Goal: Transaction & Acquisition: Download file/media

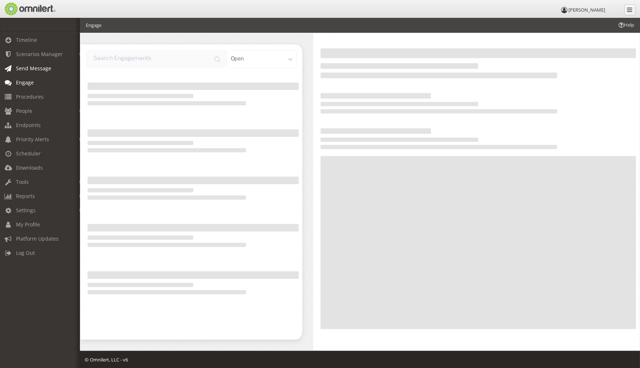
drag, startPoint x: 0, startPoint y: 0, endPoint x: 24, endPoint y: 69, distance: 73.1
click at [24, 69] on span "Send Message" at bounding box center [33, 68] width 35 height 7
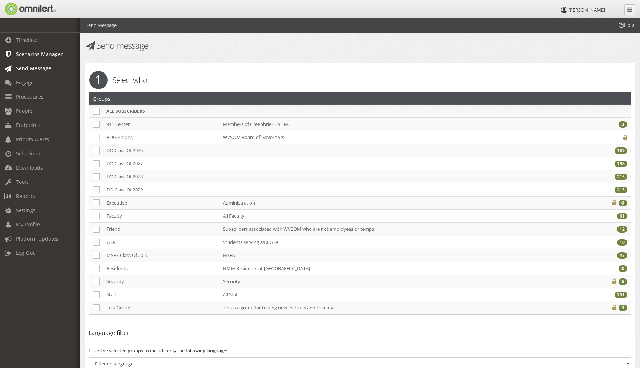
click at [33, 54] on span "Scenarios Manager" at bounding box center [39, 54] width 47 height 7
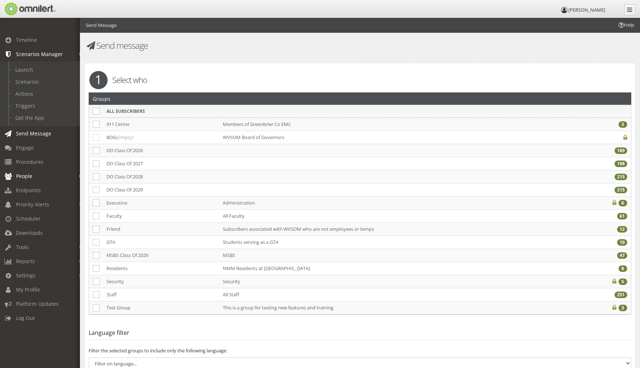
click at [33, 175] on link "People" at bounding box center [43, 176] width 87 height 14
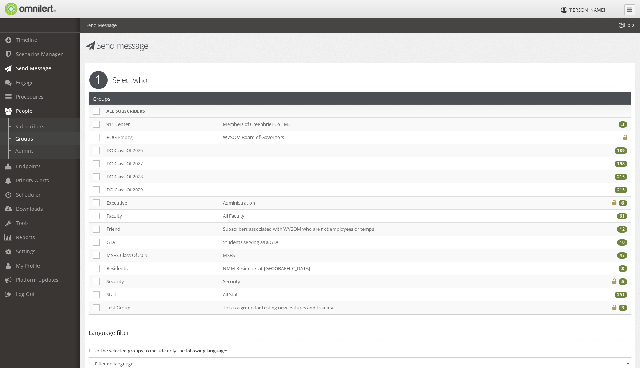
click at [23, 134] on link "Groups" at bounding box center [43, 138] width 87 height 12
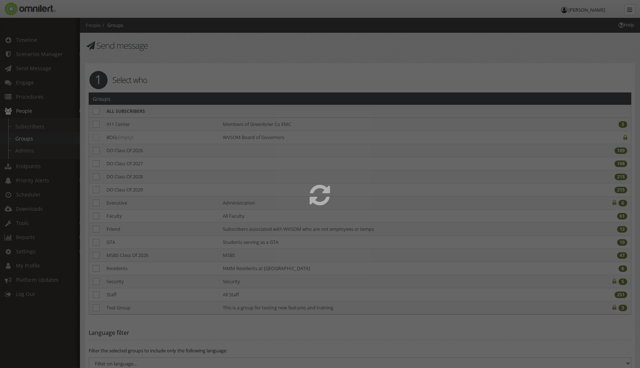
select select
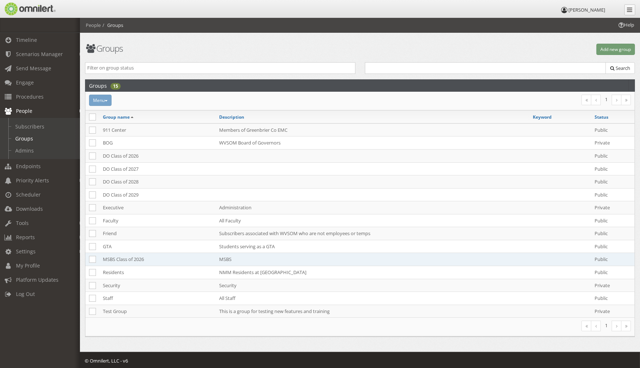
click at [115, 256] on td "MSBS Class of 2026" at bounding box center [157, 259] width 116 height 13
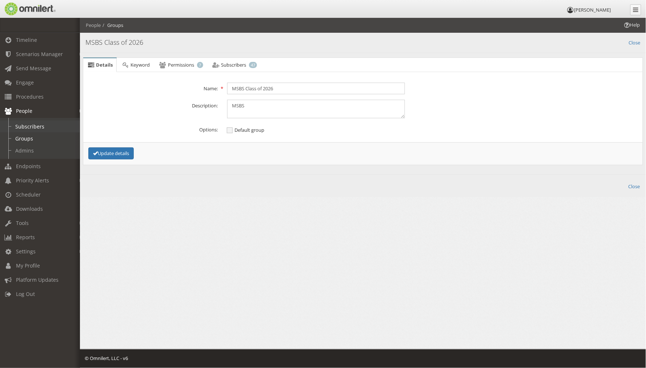
click at [23, 122] on link "Subscribers" at bounding box center [43, 126] width 87 height 12
select select
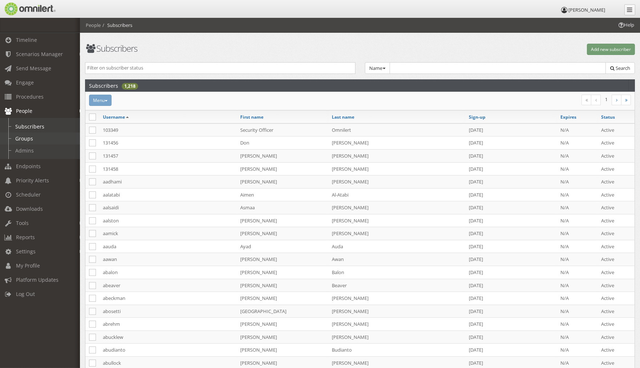
click at [15, 135] on link "Groups" at bounding box center [43, 138] width 87 height 12
select select
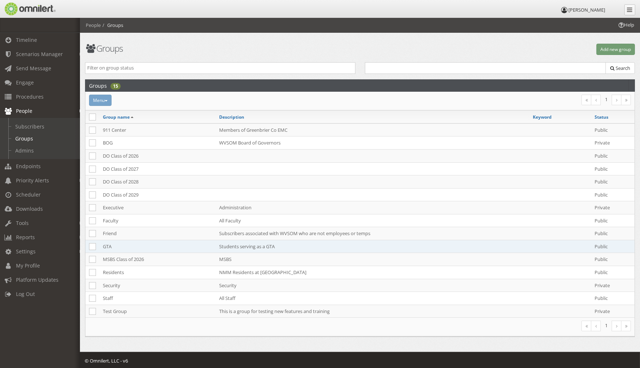
click at [104, 243] on td "GTA" at bounding box center [157, 246] width 116 height 13
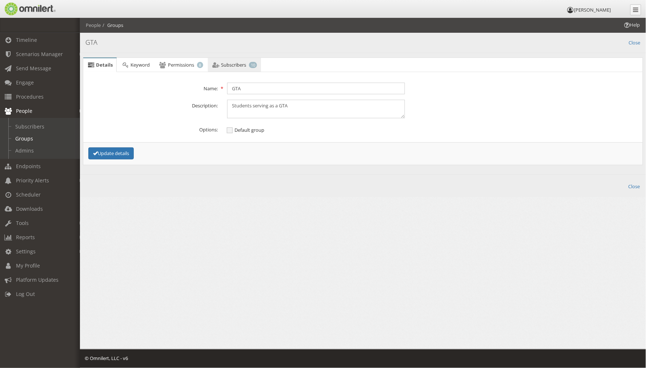
click at [244, 66] on span "Subscribers" at bounding box center [233, 64] width 25 height 7
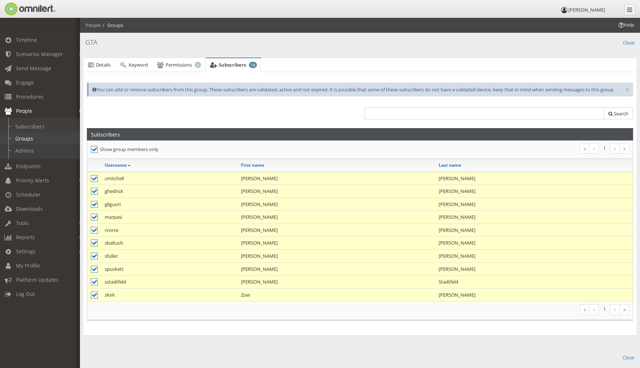
click at [16, 136] on link "Groups" at bounding box center [43, 138] width 87 height 12
click at [17, 123] on link "Subscribers" at bounding box center [43, 126] width 87 height 12
select select
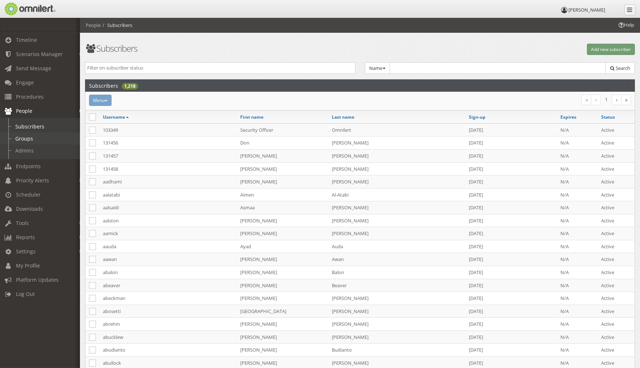
click at [13, 136] on link "Groups" at bounding box center [43, 138] width 87 height 12
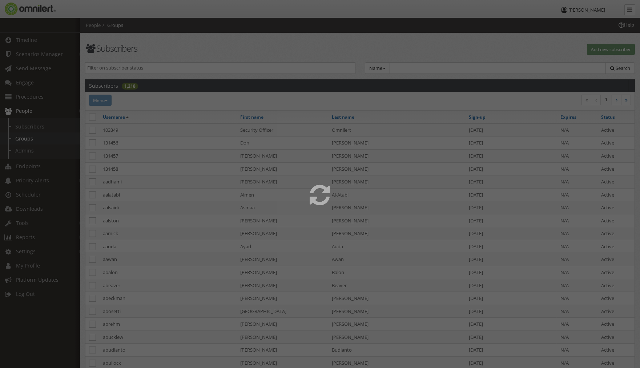
select select
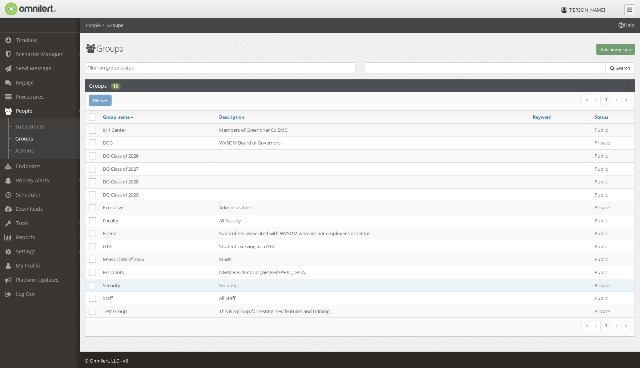
click at [226, 286] on td "Security" at bounding box center [373, 285] width 314 height 13
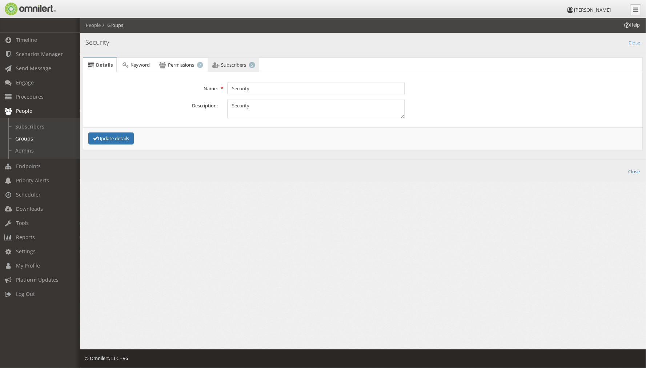
click at [241, 61] on span "Subscribers" at bounding box center [233, 64] width 25 height 7
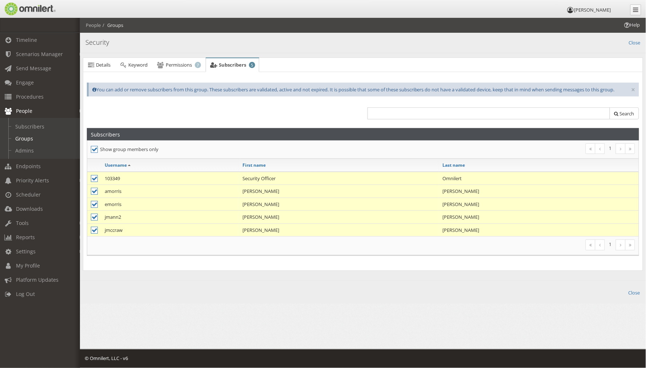
click at [93, 203] on icon at bounding box center [94, 204] width 7 height 7
checkbox input "false"
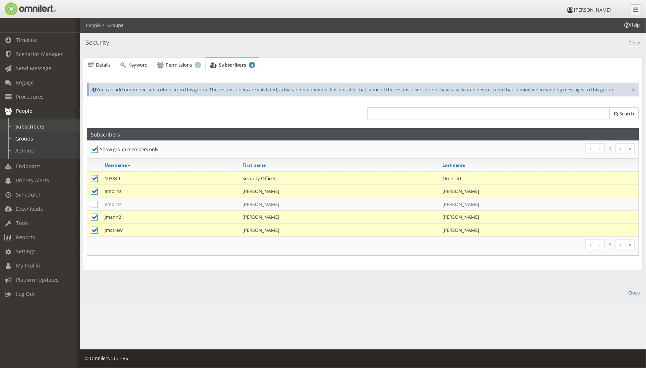
click at [36, 121] on link "Subscribers" at bounding box center [43, 126] width 87 height 12
select select
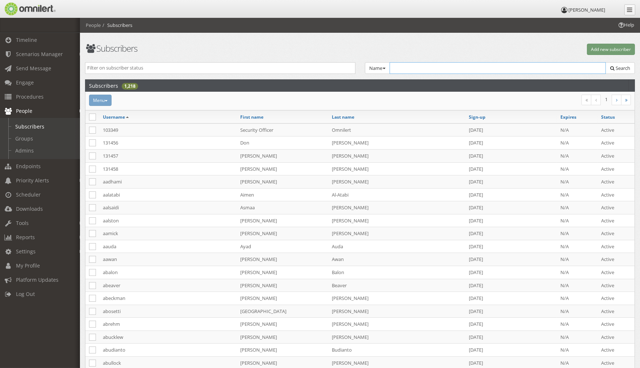
click at [416, 69] on input "text" at bounding box center [498, 68] width 217 height 12
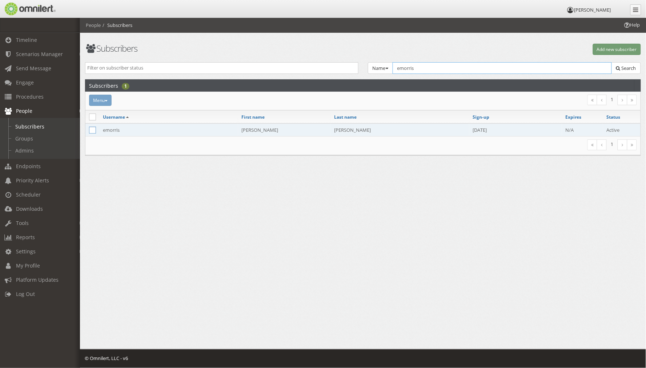
type input "emorris"
click at [93, 128] on icon at bounding box center [92, 130] width 7 height 7
checkbox input "true"
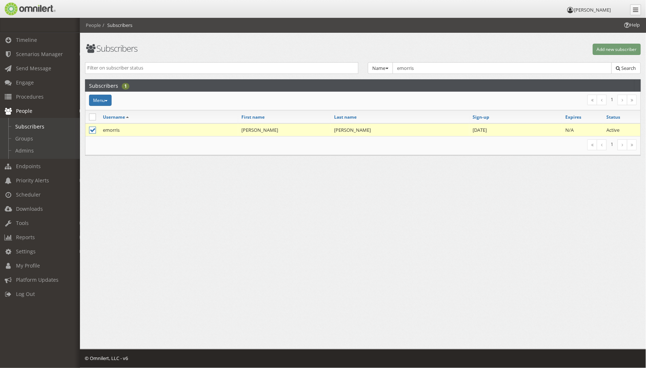
click at [112, 129] on td "emorris" at bounding box center [168, 129] width 139 height 13
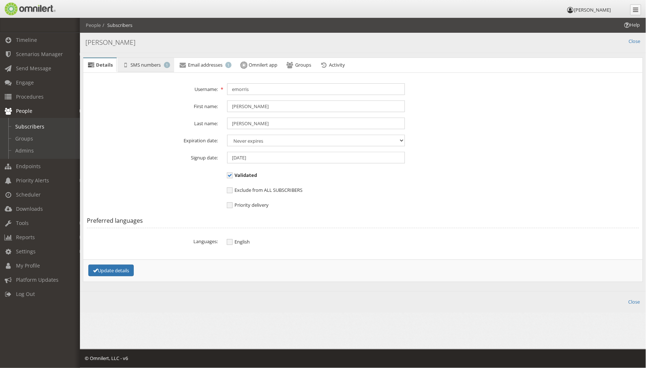
click at [164, 66] on link "SMS numbers 1" at bounding box center [145, 65] width 56 height 15
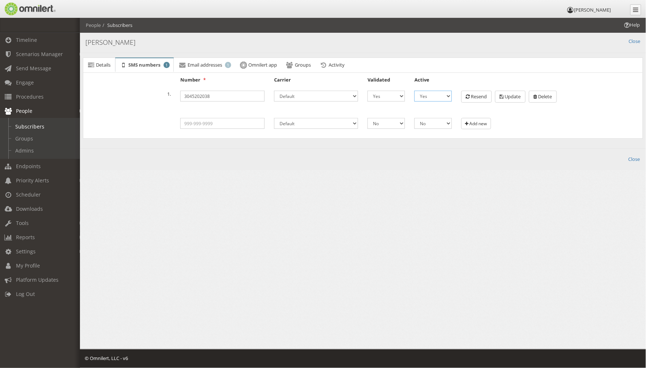
click at [447, 96] on select "No Yes" at bounding box center [433, 96] width 37 height 11
click at [398, 94] on select "No Yes" at bounding box center [386, 96] width 37 height 11
select select "0"
click at [368, 91] on select "No Yes" at bounding box center [386, 96] width 37 height 11
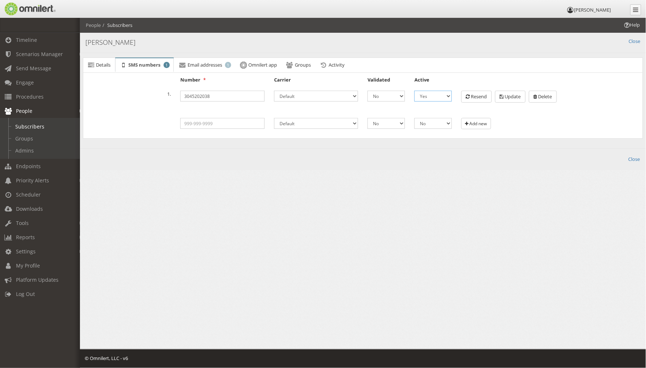
click at [449, 97] on select "No Yes" at bounding box center [433, 96] width 37 height 11
select select "0"
click at [415, 91] on select "No Yes" at bounding box center [433, 96] width 37 height 11
click at [506, 99] on button "Update" at bounding box center [510, 97] width 31 height 12
click at [23, 123] on link "Subscribers" at bounding box center [43, 126] width 87 height 12
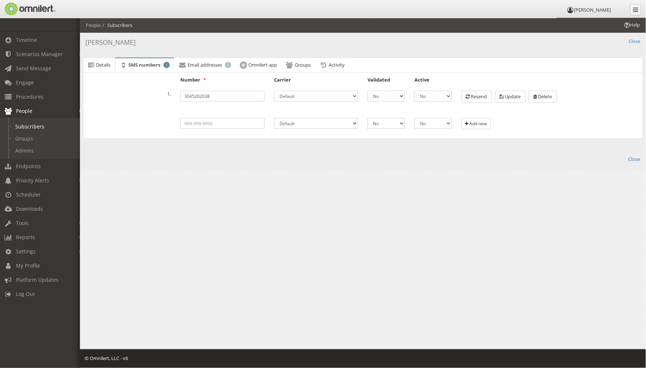
click at [95, 27] on li "People" at bounding box center [93, 25] width 15 height 7
click at [30, 111] on span "People" at bounding box center [24, 110] width 16 height 7
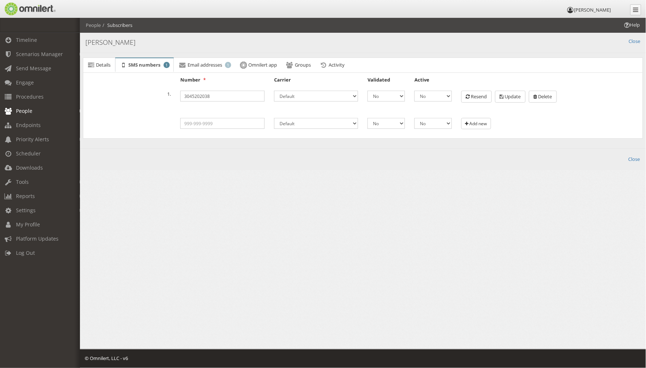
click at [24, 107] on span "People" at bounding box center [24, 110] width 16 height 7
click at [19, 125] on link "Subscribers" at bounding box center [43, 126] width 87 height 12
click at [21, 137] on link "Groups" at bounding box center [43, 138] width 87 height 12
select select
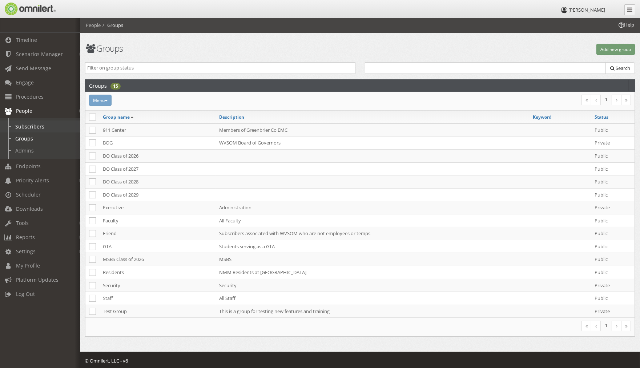
click at [22, 125] on link "Subscribers" at bounding box center [43, 126] width 87 height 12
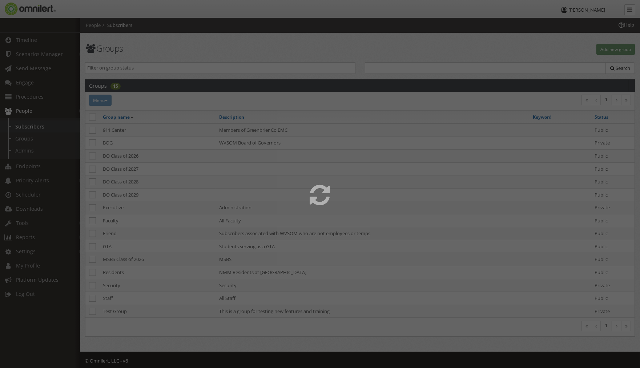
select select
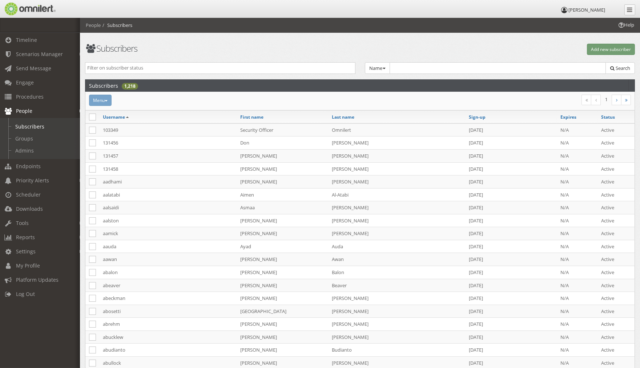
click at [108, 100] on div "Menu Recent message activity Add to group Reset password Activate Inactivate [G…" at bounding box center [268, 100] width 368 height 11
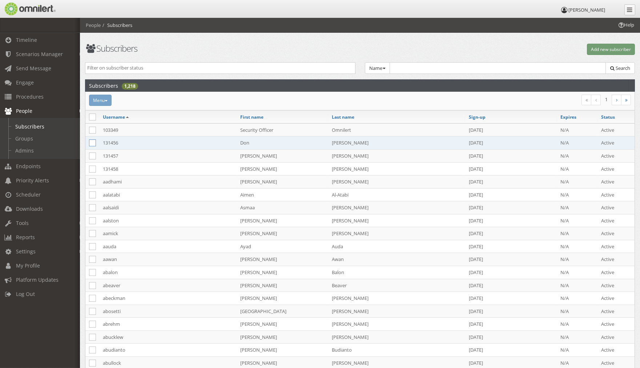
click at [95, 143] on icon at bounding box center [92, 142] width 7 height 7
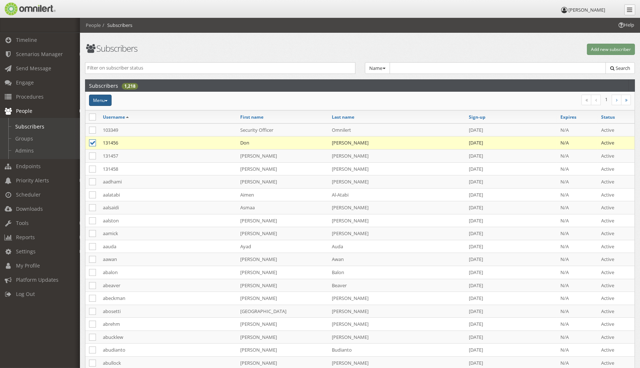
click at [107, 97] on button "Menu" at bounding box center [100, 100] width 23 height 11
click at [198, 100] on div "Menu Recent message activity Add to group Reset password Activate Inactivate [G…" at bounding box center [268, 100] width 368 height 11
click at [92, 139] on icon at bounding box center [92, 142] width 7 height 7
checkbox input "false"
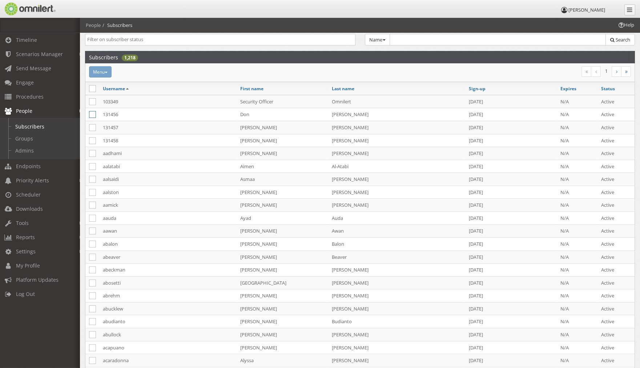
scroll to position [40, 0]
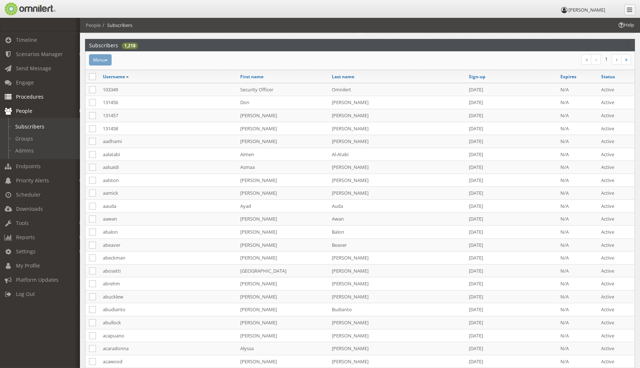
click at [23, 93] on span "Procedures" at bounding box center [30, 96] width 28 height 7
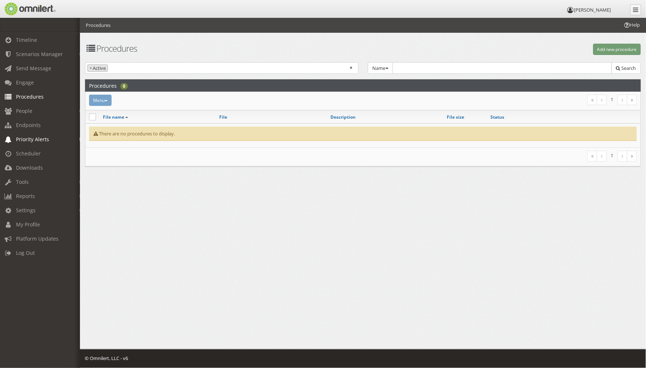
click at [80, 137] on em at bounding box center [81, 139] width 3 height 4
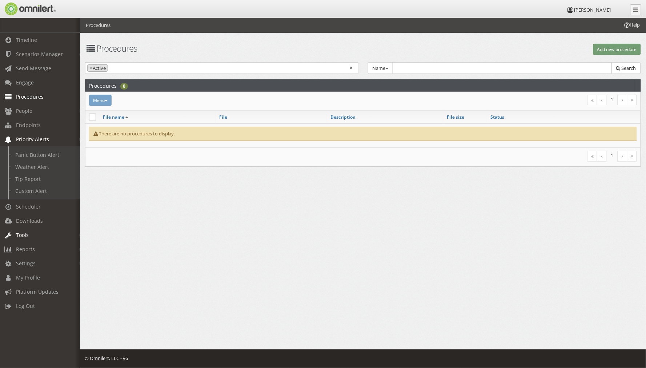
click at [80, 234] on em at bounding box center [81, 235] width 3 height 4
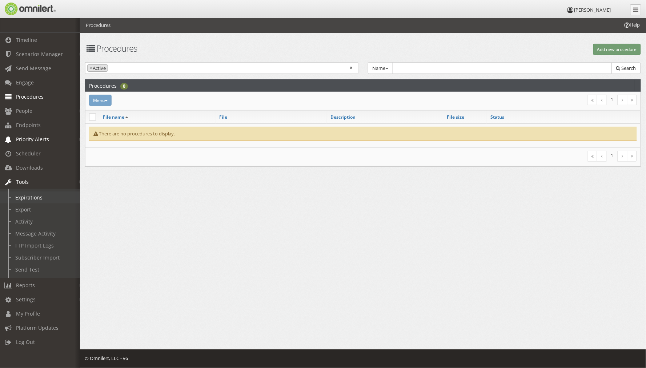
click at [28, 195] on link "Expirations" at bounding box center [43, 197] width 87 height 12
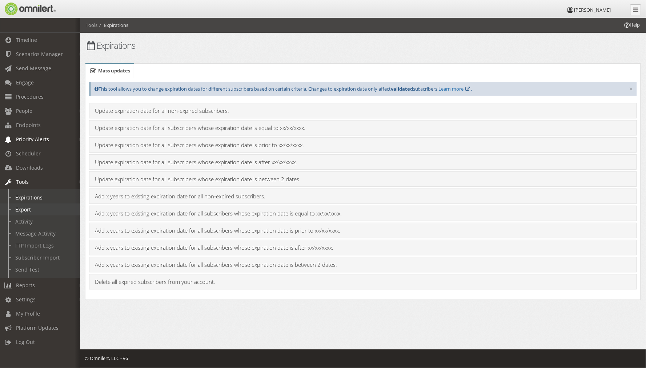
click at [27, 206] on link "Export" at bounding box center [43, 209] width 87 height 12
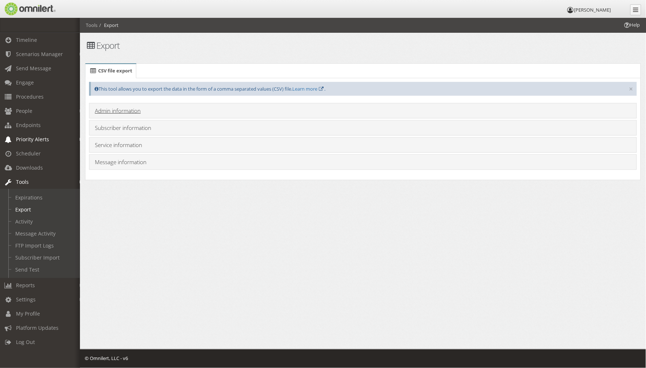
click at [116, 108] on link "Admin information" at bounding box center [118, 110] width 46 height 7
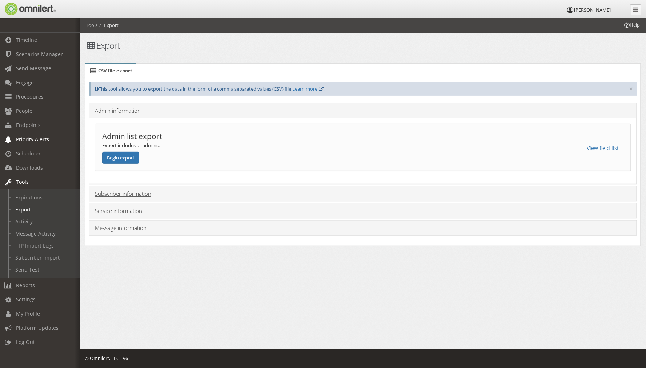
click at [114, 194] on link "Subscriber information" at bounding box center [123, 193] width 56 height 7
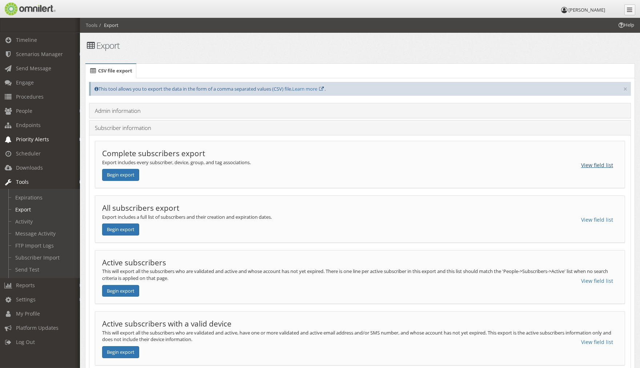
click at [597, 166] on button "View field list" at bounding box center [597, 165] width 41 height 12
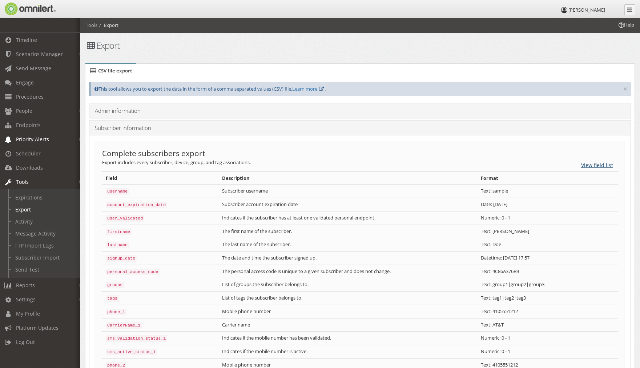
click at [586, 166] on button "View field list" at bounding box center [597, 165] width 41 height 12
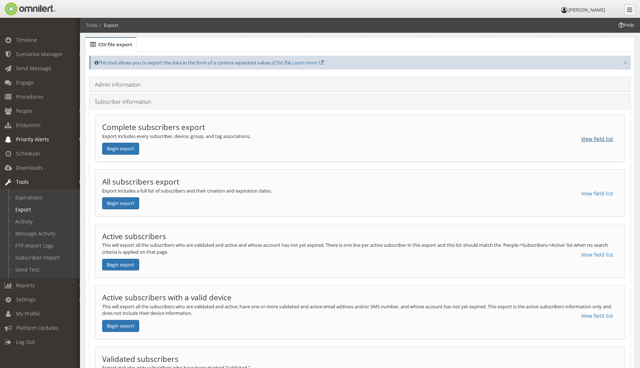
scroll to position [40, 0]
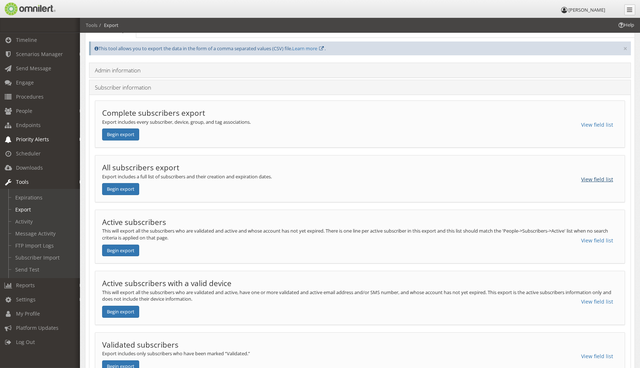
click at [588, 177] on button "View field list" at bounding box center [597, 179] width 41 height 12
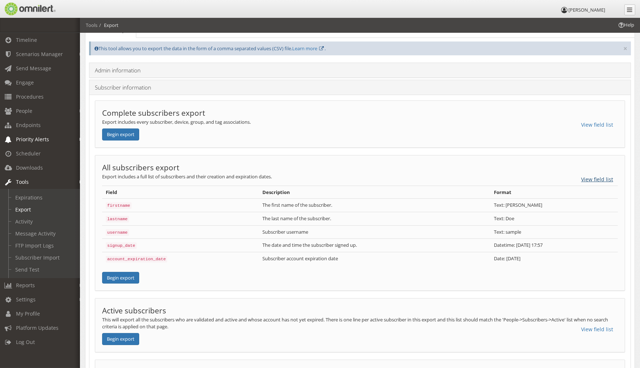
click at [588, 177] on button "View field list" at bounding box center [597, 179] width 41 height 12
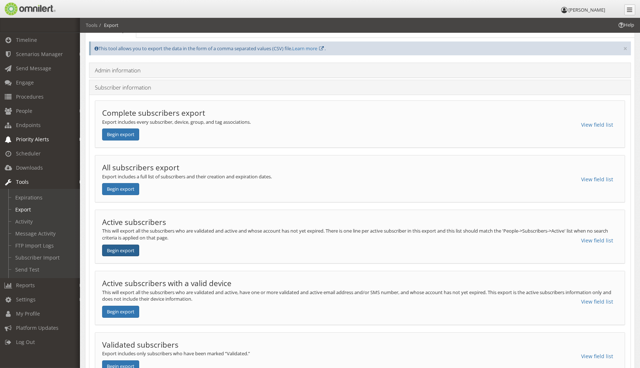
click at [123, 248] on button "Begin export" at bounding box center [120, 250] width 37 height 12
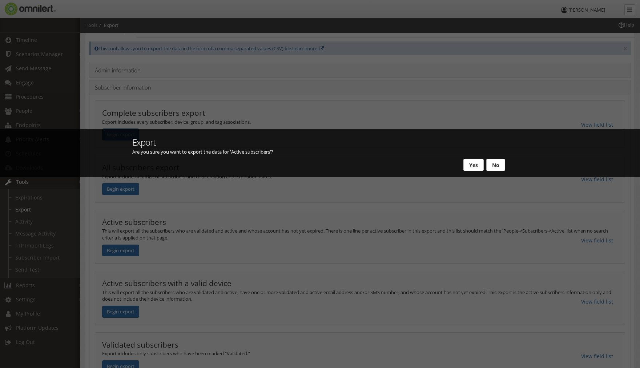
click at [497, 165] on button "No" at bounding box center [496, 165] width 19 height 12
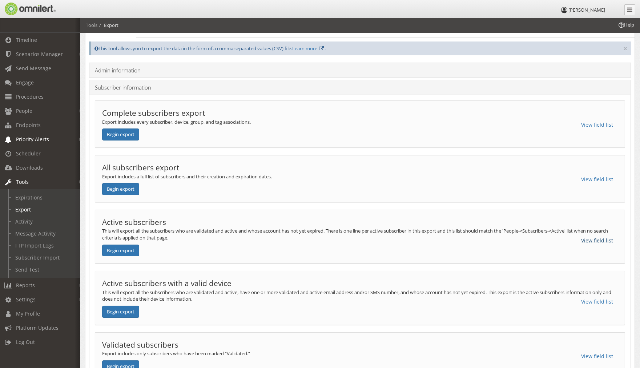
click at [609, 239] on button "View field list" at bounding box center [597, 240] width 41 height 12
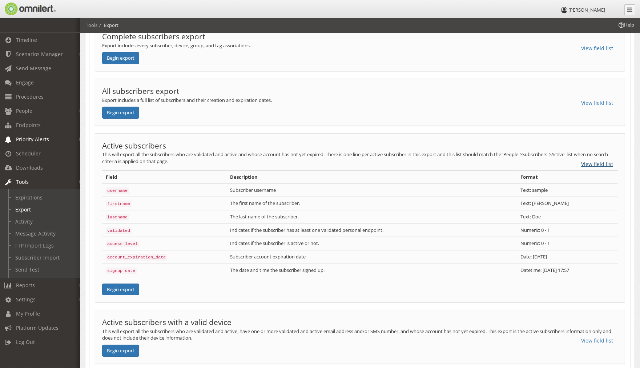
scroll to position [121, 0]
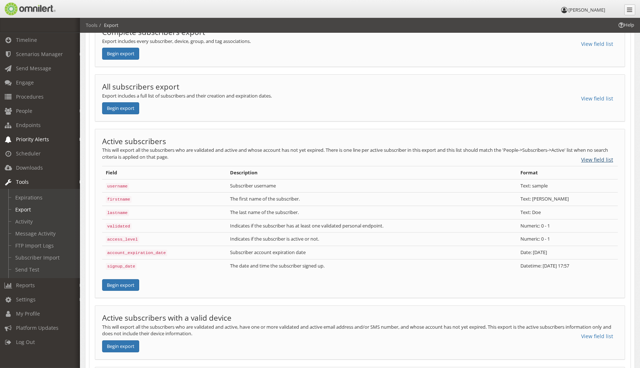
click at [590, 156] on button "View field list" at bounding box center [597, 159] width 41 height 12
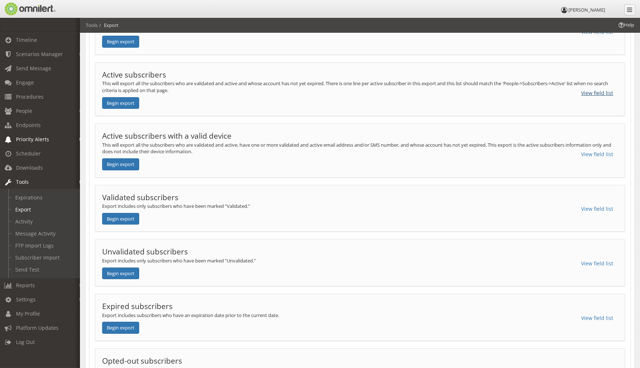
scroll to position [202, 0]
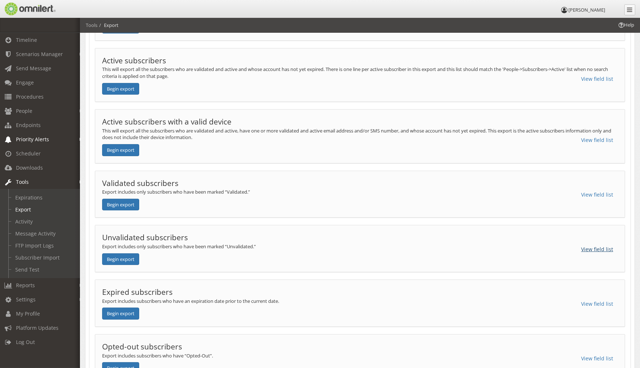
click at [608, 252] on button "View field list" at bounding box center [597, 249] width 41 height 12
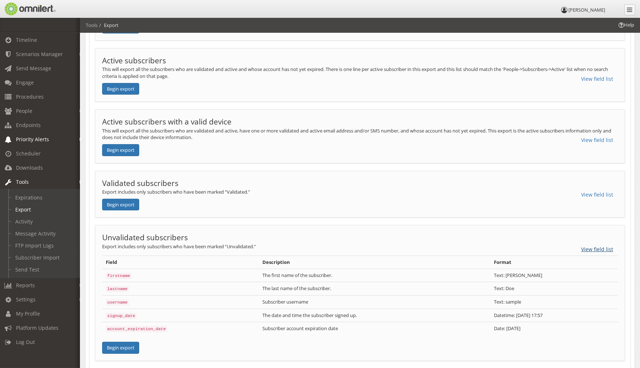
click at [603, 252] on button "View field list" at bounding box center [597, 249] width 41 height 12
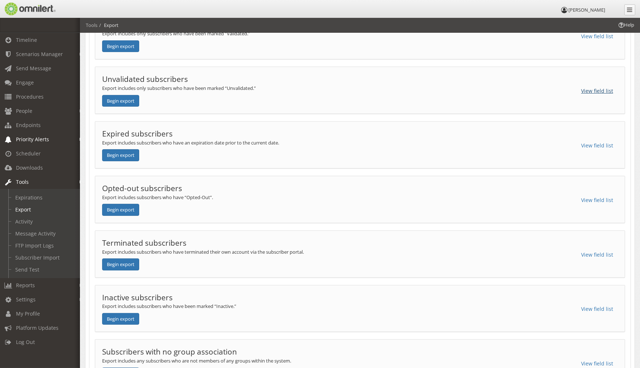
scroll to position [364, 0]
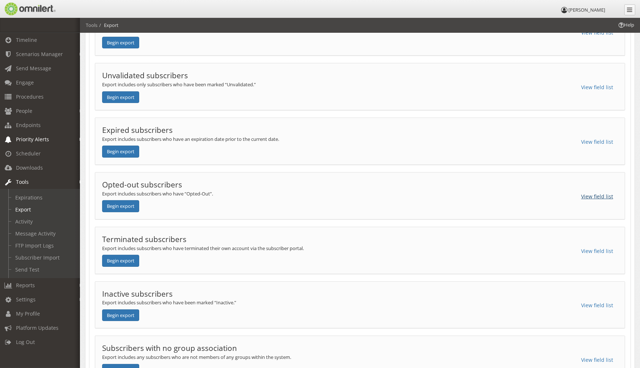
click at [601, 197] on button "View field list" at bounding box center [597, 196] width 41 height 12
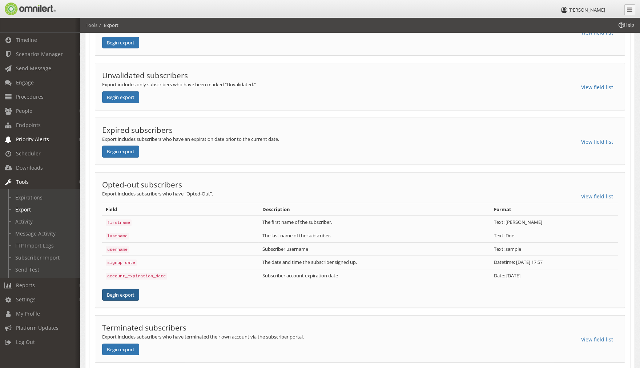
click at [128, 296] on button "Begin export" at bounding box center [120, 295] width 37 height 12
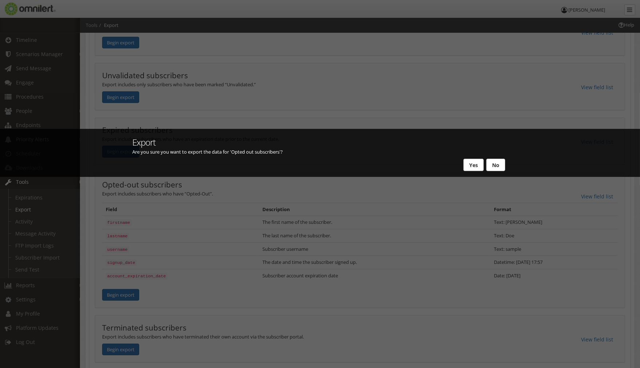
click at [475, 165] on button "Yes" at bounding box center [474, 165] width 20 height 12
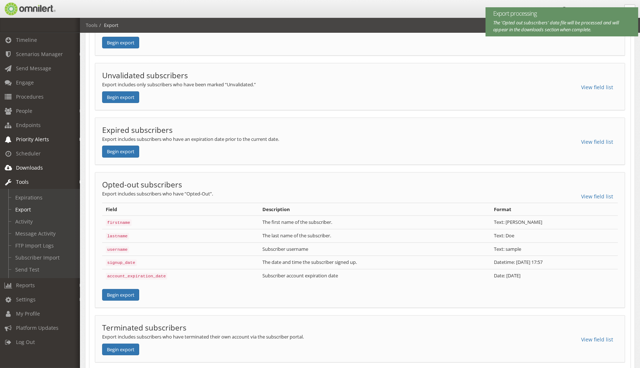
click at [23, 168] on span "Downloads" at bounding box center [29, 167] width 27 height 7
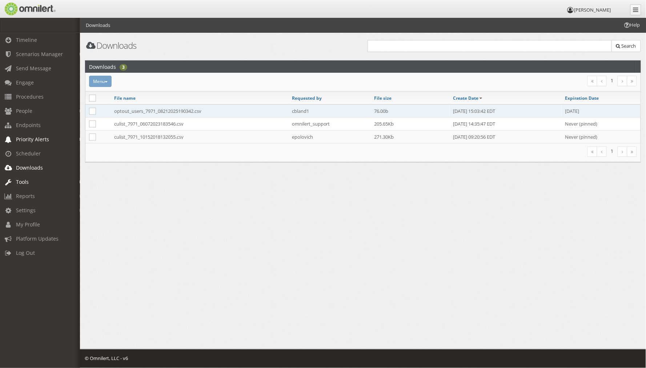
click at [147, 109] on td "optout_users_7971_08212025190342.csv" at bounding box center [200, 110] width 178 height 13
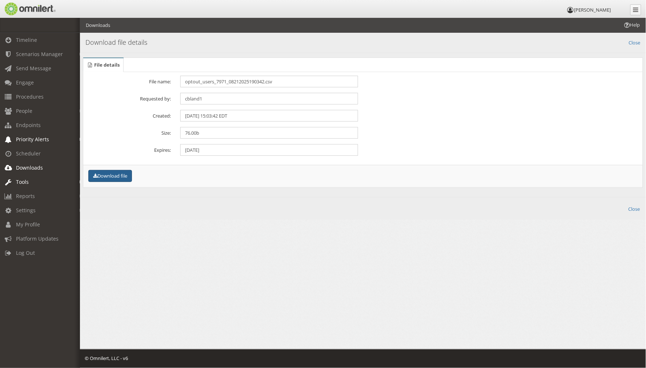
click at [113, 173] on button "Download file" at bounding box center [110, 176] width 44 height 12
click at [19, 194] on span "Reports" at bounding box center [25, 195] width 19 height 7
click at [24, 236] on span "Settings" at bounding box center [26, 239] width 20 height 7
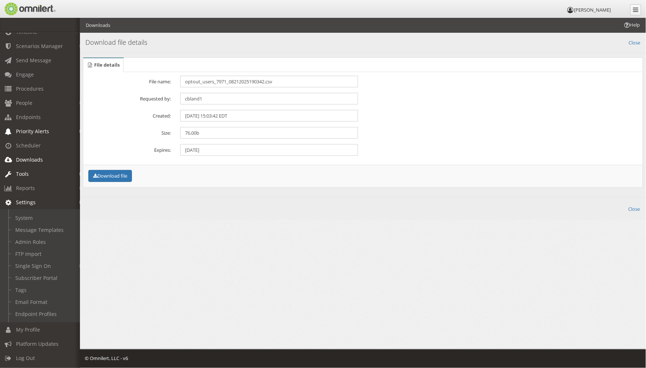
scroll to position [13, 0]
click at [77, 197] on link "Settings" at bounding box center [43, 202] width 87 height 14
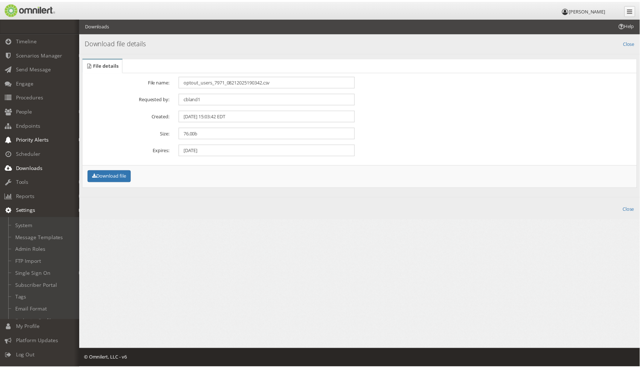
scroll to position [0, 0]
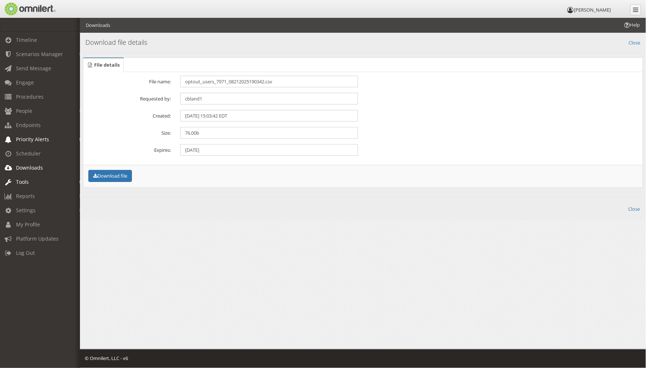
click at [27, 180] on span "Tools" at bounding box center [22, 181] width 13 height 7
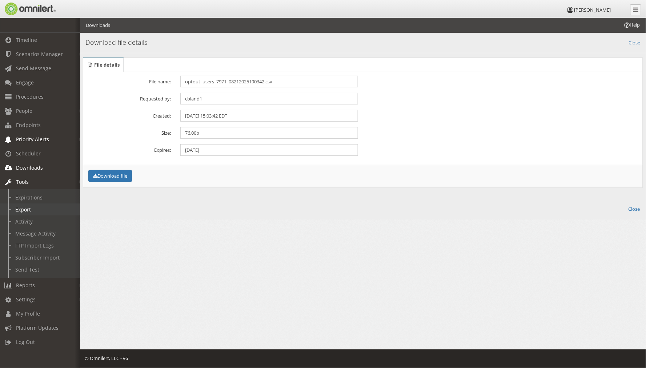
click at [28, 207] on link "Export" at bounding box center [43, 209] width 87 height 12
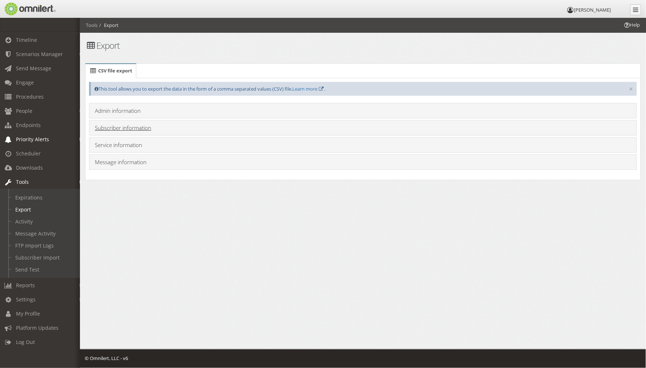
click at [137, 130] on link "Subscriber information" at bounding box center [123, 127] width 56 height 7
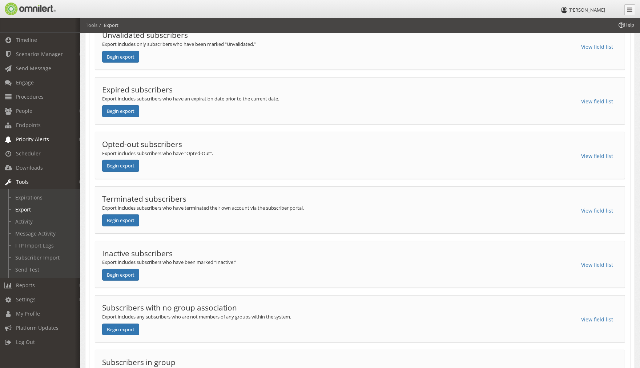
scroll to position [444, 0]
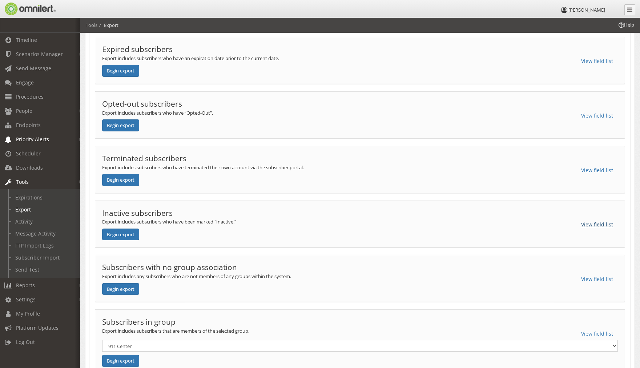
click at [595, 226] on button "View field list" at bounding box center [597, 224] width 41 height 12
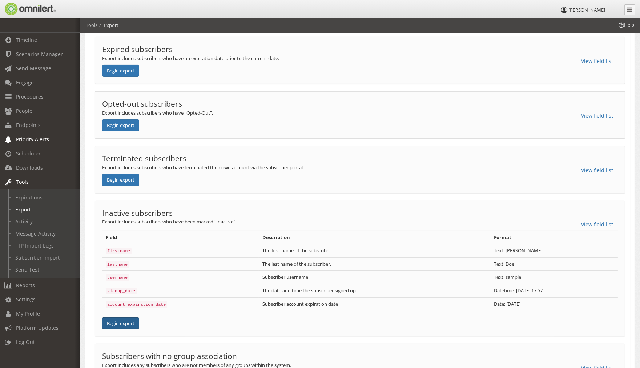
click at [128, 321] on button "Begin export" at bounding box center [120, 323] width 37 height 12
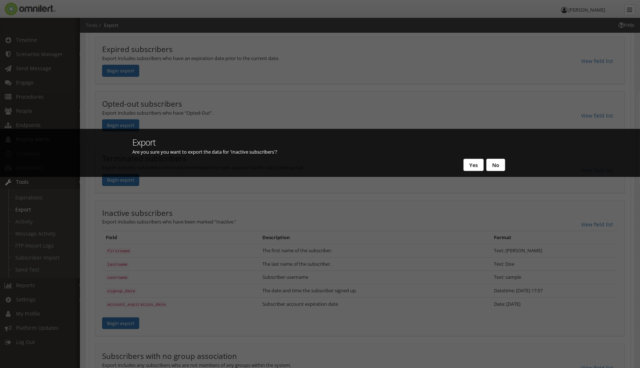
click at [475, 166] on button "Yes" at bounding box center [474, 165] width 20 height 12
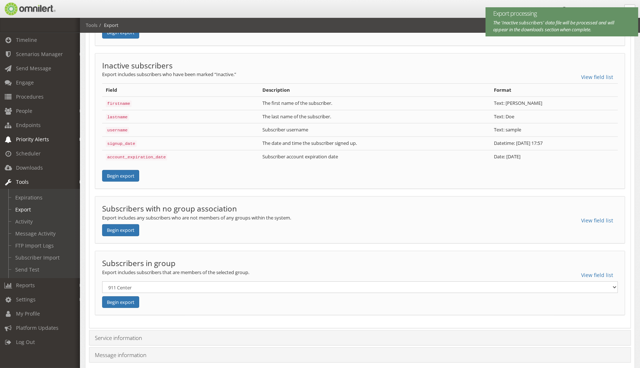
scroll to position [606, 0]
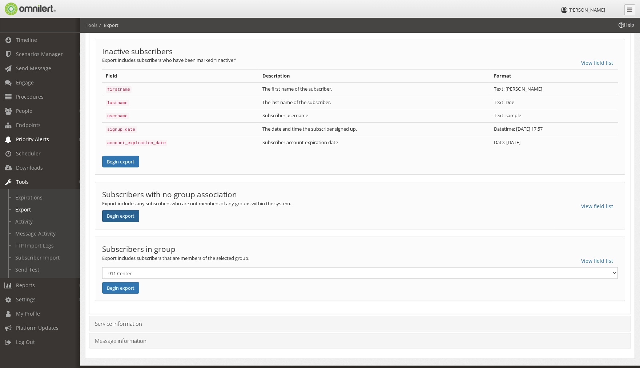
click at [135, 215] on button "Begin export" at bounding box center [120, 216] width 37 height 12
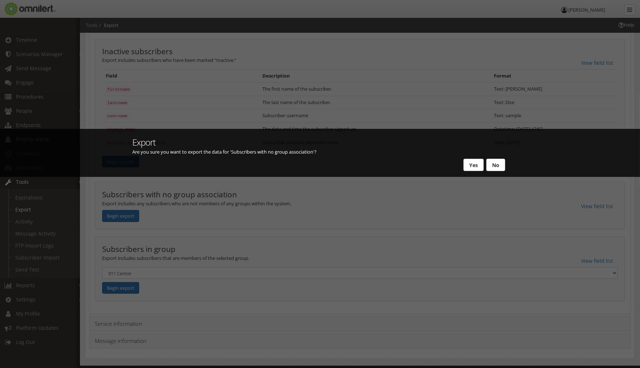
click at [471, 165] on button "Yes" at bounding box center [474, 165] width 20 height 12
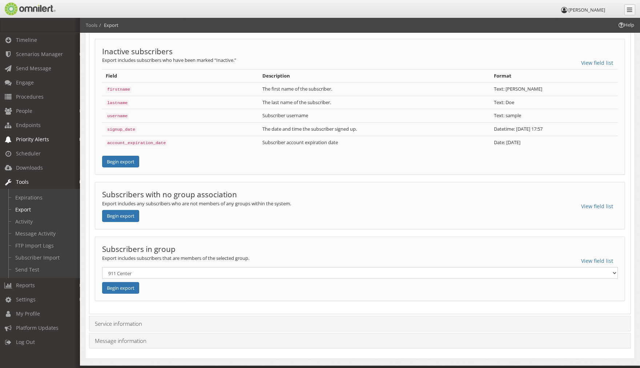
scroll to position [623, 0]
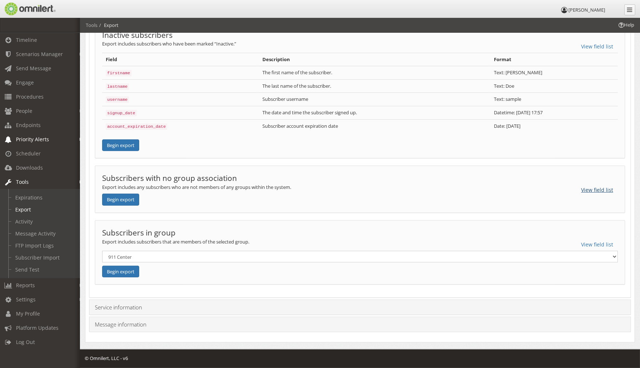
click at [597, 187] on button "View field list" at bounding box center [597, 190] width 41 height 12
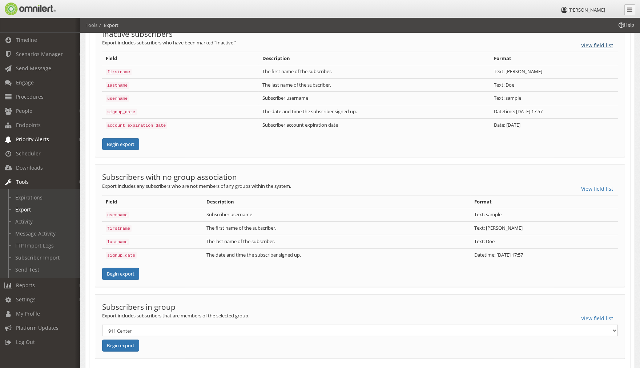
click at [599, 45] on button "View field list" at bounding box center [597, 45] width 41 height 12
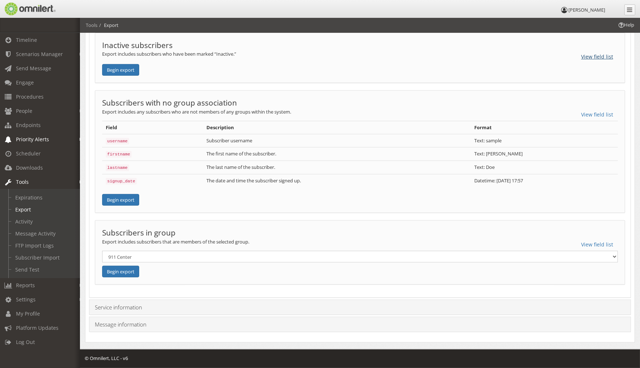
scroll to position [610, 0]
click at [590, 112] on button "View field list" at bounding box center [597, 114] width 41 height 12
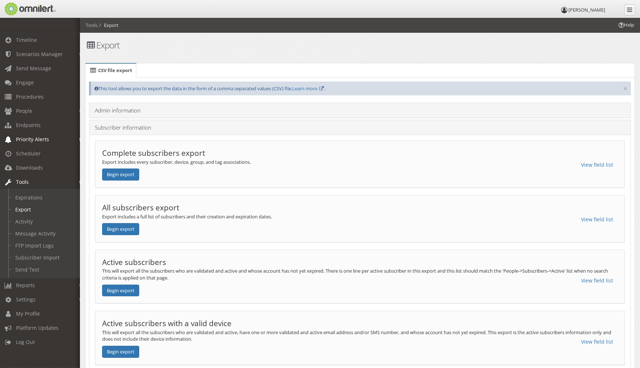
scroll to position [0, 0]
click at [116, 127] on link "Subscriber information" at bounding box center [123, 127] width 56 height 7
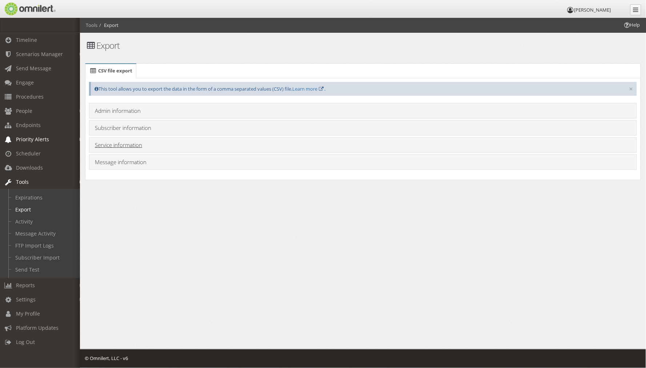
click at [103, 143] on link "Service information" at bounding box center [118, 144] width 47 height 7
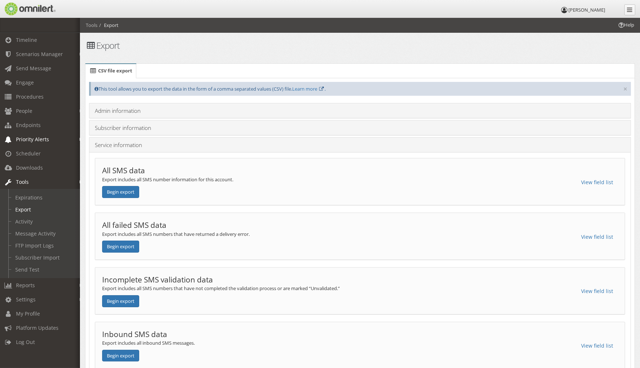
click at [490, 147] on h4 "Service information" at bounding box center [360, 144] width 531 height 7
click at [108, 141] on link "Service information" at bounding box center [118, 144] width 47 height 7
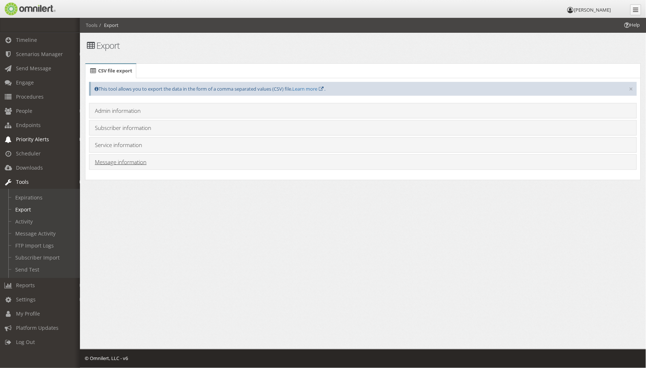
click at [119, 159] on link "Message information" at bounding box center [121, 161] width 52 height 7
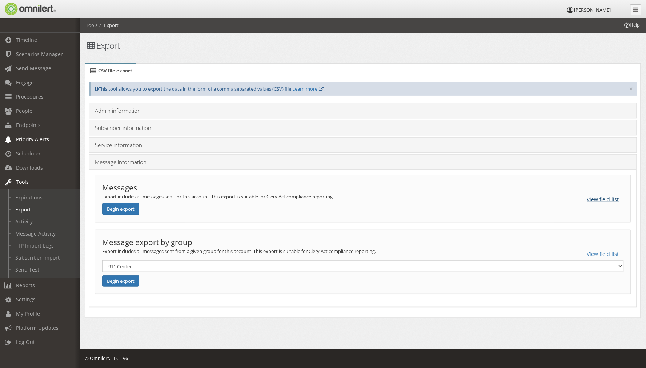
click at [593, 197] on button "View field list" at bounding box center [603, 199] width 41 height 12
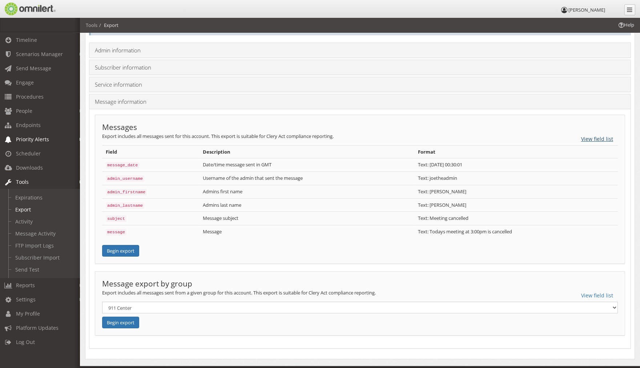
scroll to position [77, 0]
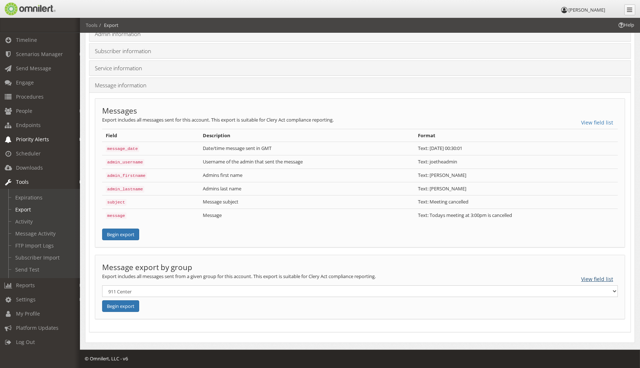
click at [595, 278] on button "View field list" at bounding box center [597, 279] width 41 height 12
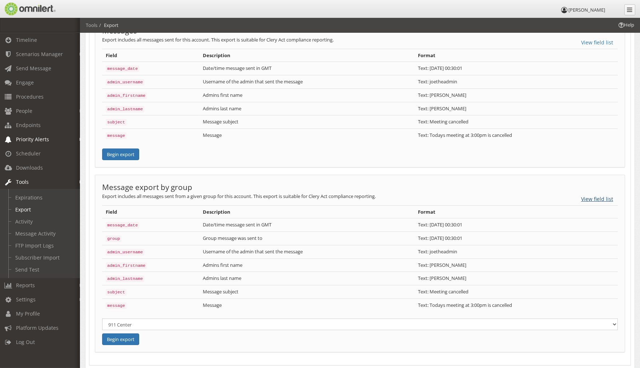
scroll to position [157, 0]
click at [592, 196] on button "View field list" at bounding box center [597, 198] width 41 height 12
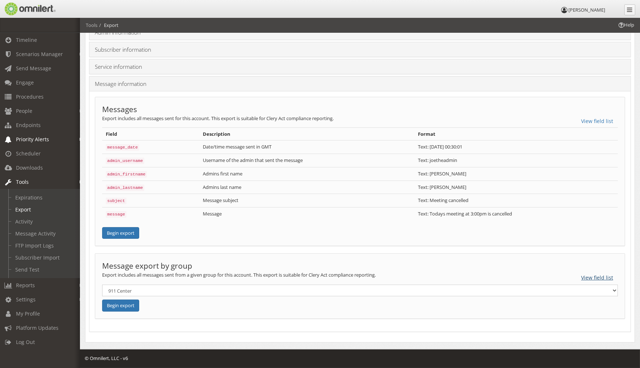
scroll to position [77, 0]
click at [600, 121] on button "View field list" at bounding box center [597, 122] width 41 height 12
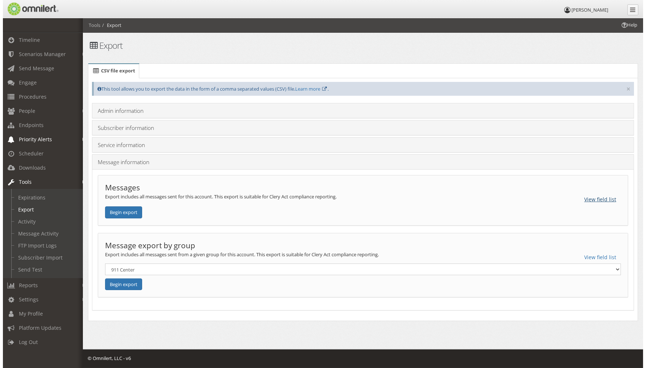
scroll to position [0, 0]
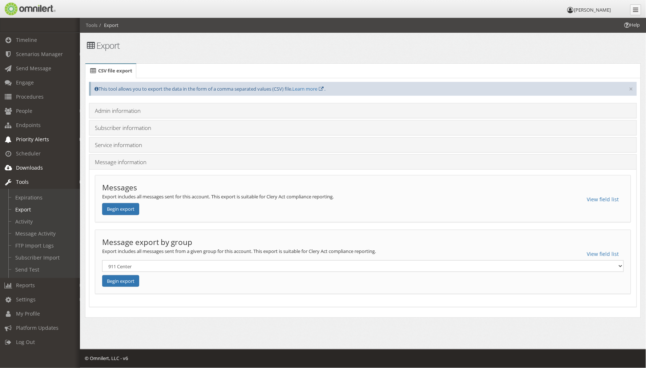
click at [25, 164] on span "Downloads" at bounding box center [29, 167] width 27 height 7
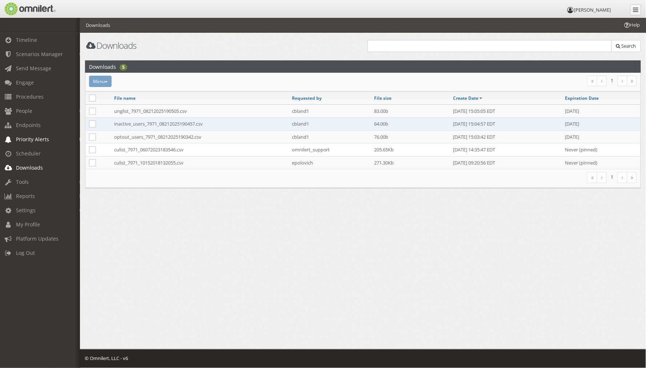
click at [140, 122] on td "inactive_users_7971_08212025190457.csv" at bounding box center [200, 123] width 178 height 13
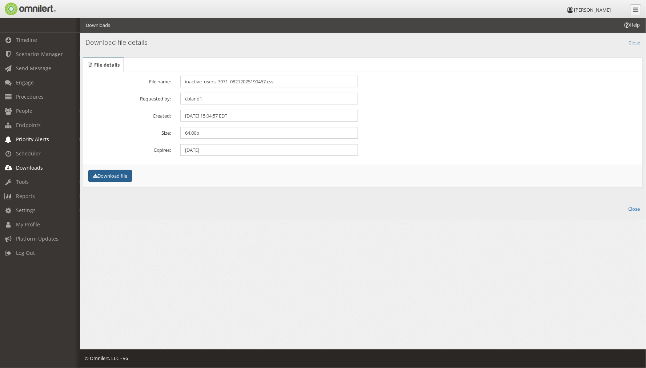
click at [113, 173] on button "Download file" at bounding box center [110, 176] width 44 height 12
click at [28, 151] on span "Scheduler" at bounding box center [28, 153] width 25 height 7
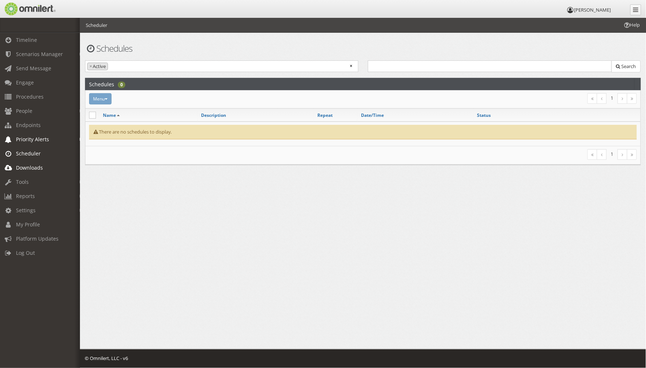
click at [28, 165] on span "Downloads" at bounding box center [29, 167] width 27 height 7
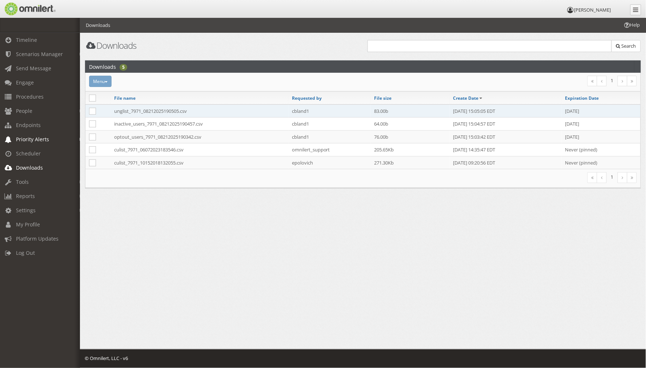
click at [143, 108] on td "unglist_7971_08212025190505.csv" at bounding box center [200, 110] width 178 height 13
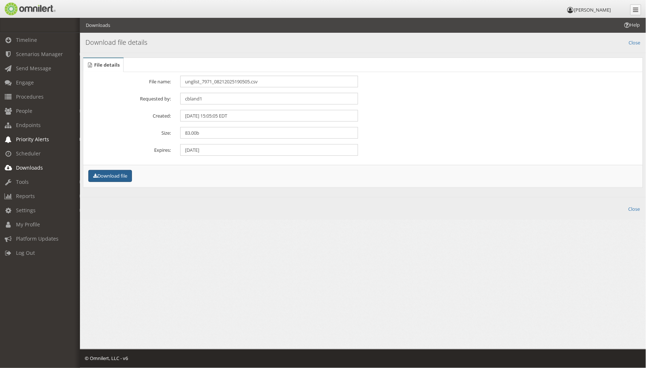
click at [105, 176] on button "Download file" at bounding box center [110, 176] width 44 height 12
click at [27, 110] on span "People" at bounding box center [24, 110] width 16 height 7
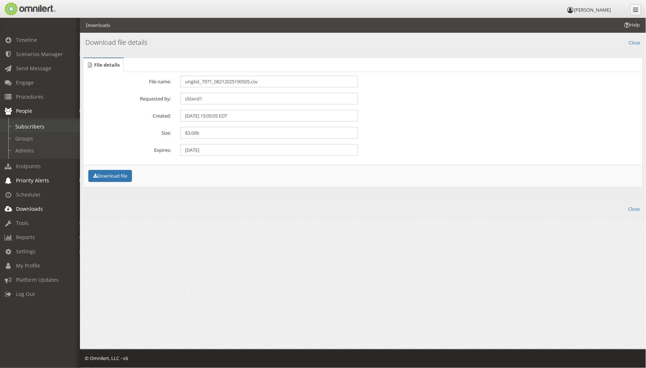
click at [28, 124] on link "Subscribers" at bounding box center [43, 126] width 87 height 12
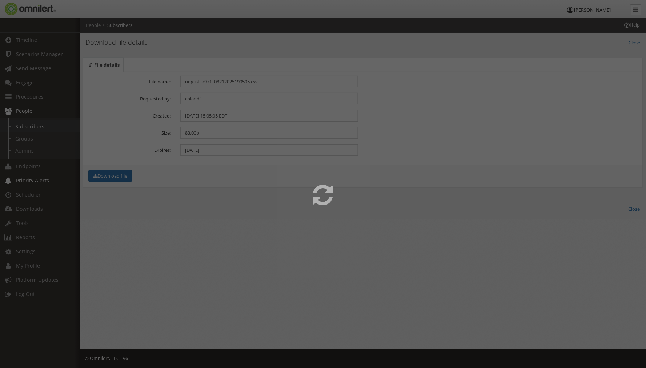
select select
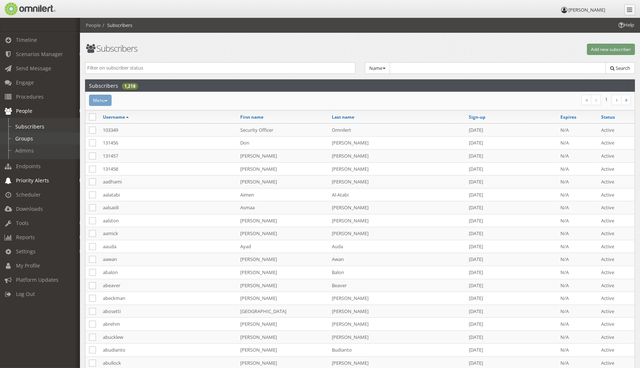
click at [25, 133] on link "Groups" at bounding box center [43, 138] width 87 height 12
select select
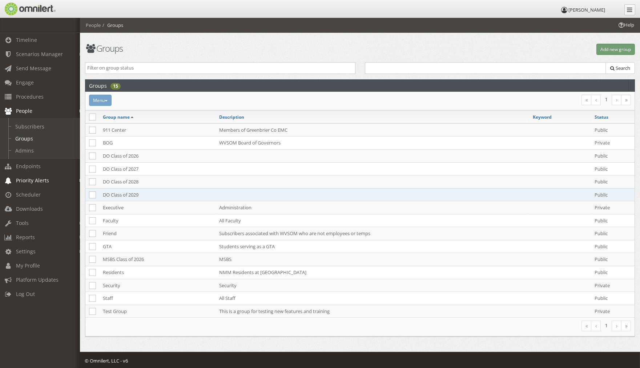
click at [123, 196] on td "DO Class of 2029" at bounding box center [157, 194] width 116 height 13
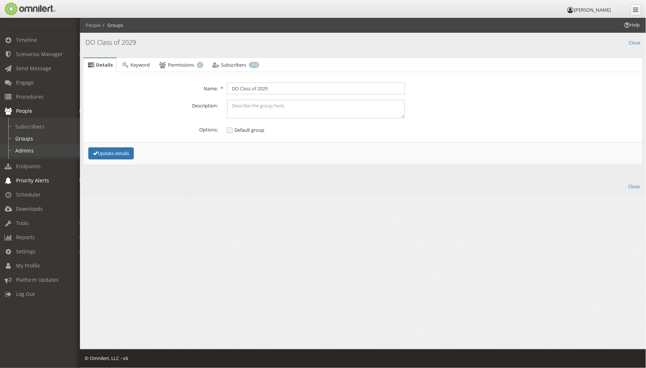
click at [24, 146] on link "Admins" at bounding box center [43, 150] width 87 height 12
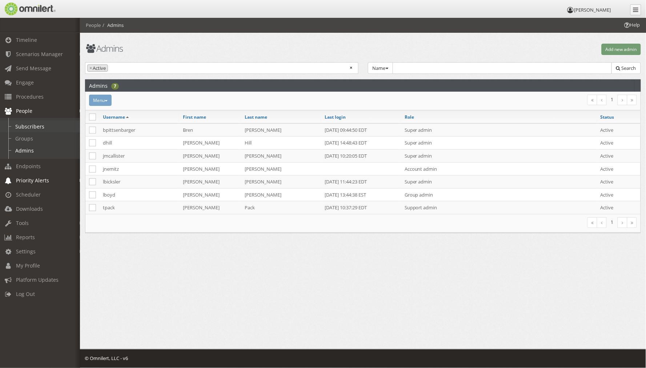
click at [25, 125] on link "Subscribers" at bounding box center [43, 126] width 87 height 12
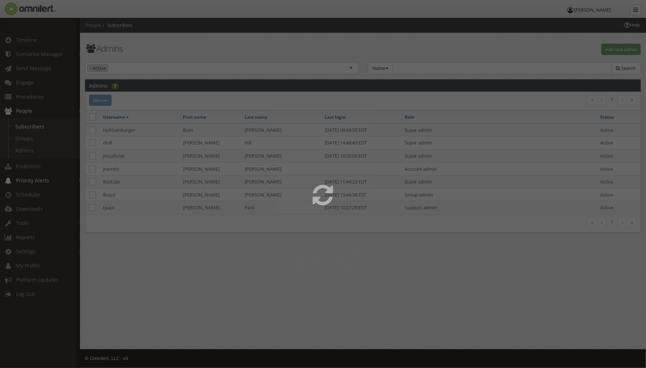
select select
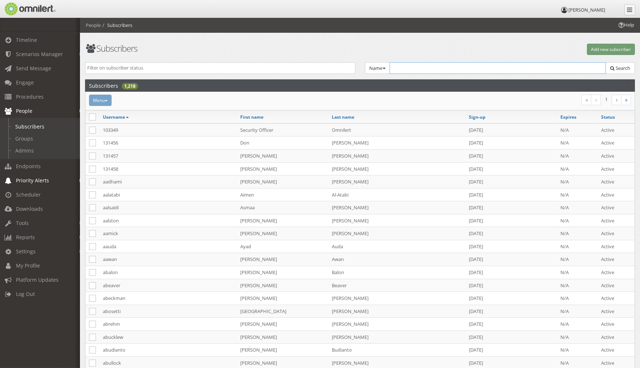
click at [441, 67] on input "text" at bounding box center [498, 68] width 217 height 12
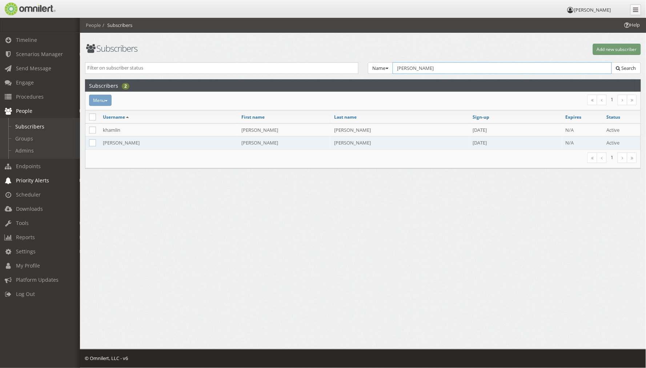
type input "[PERSON_NAME]"
click at [108, 140] on td "[PERSON_NAME]" at bounding box center [168, 142] width 139 height 13
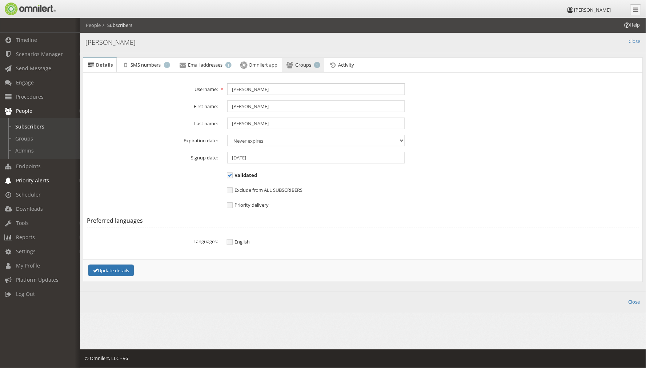
click at [311, 64] on span "Groups" at bounding box center [303, 64] width 16 height 7
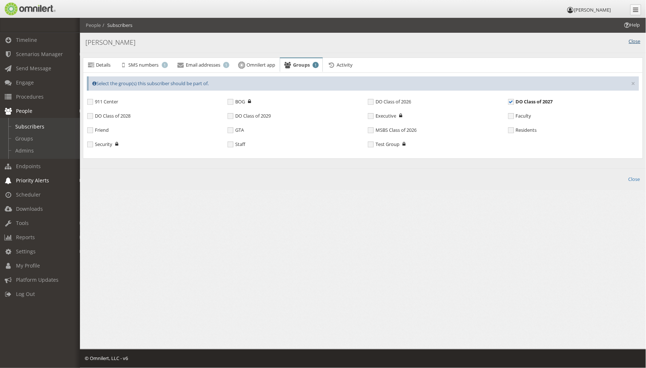
click at [639, 39] on link "Close" at bounding box center [635, 41] width 12 height 7
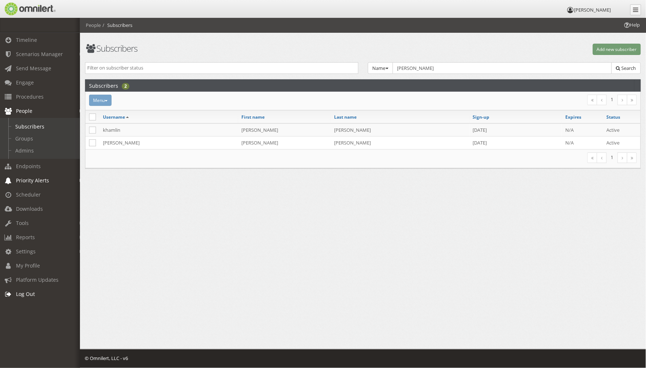
click at [17, 291] on span "Log Out" at bounding box center [25, 293] width 19 height 7
